Goal: Task Accomplishment & Management: Use online tool/utility

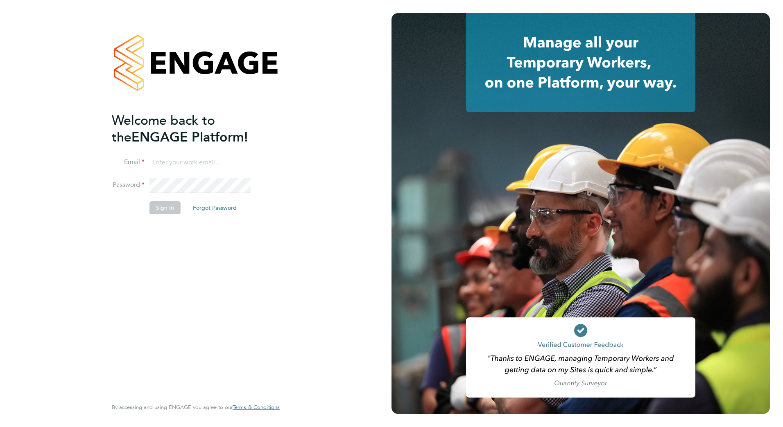
type input "[EMAIL_ADDRESS][PERSON_NAME][DOMAIN_NAME]"
click at [163, 207] on button "Sign In" at bounding box center [164, 207] width 31 height 13
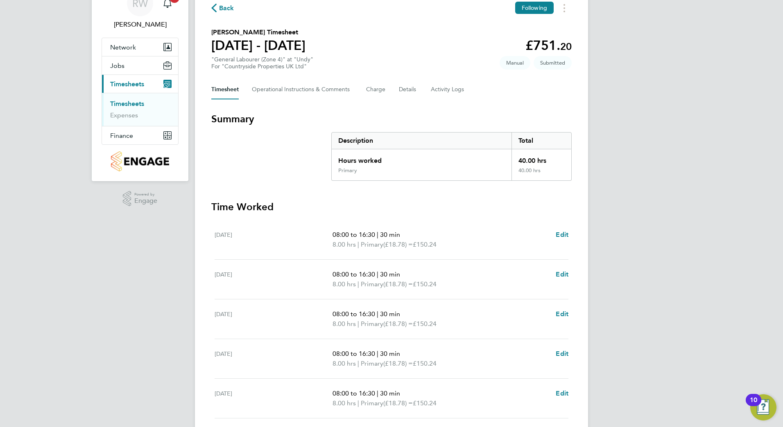
scroll to position [104, 0]
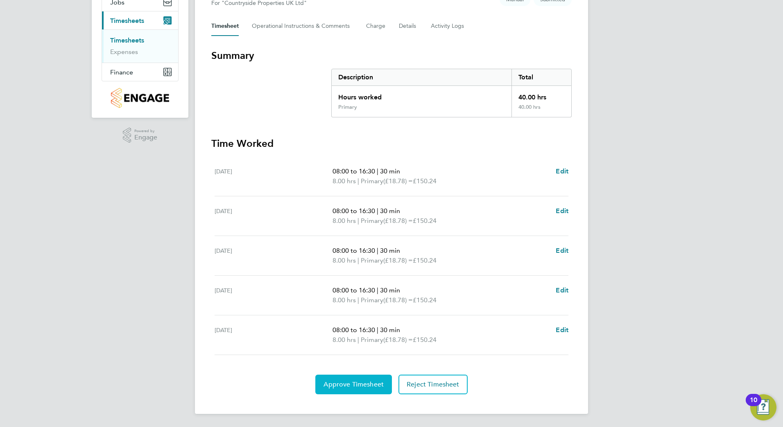
click at [347, 385] on span "Approve Timesheet" at bounding box center [353, 385] width 60 height 8
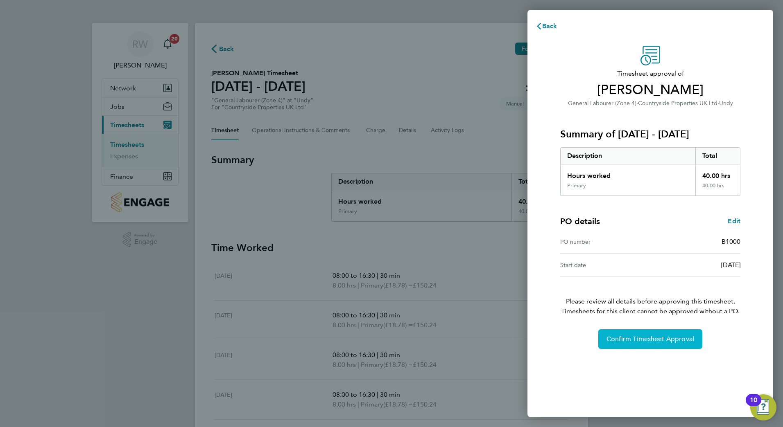
click at [633, 339] on span "Confirm Timesheet Approval" at bounding box center [650, 339] width 88 height 8
